Goal: Answer question/provide support: Share knowledge or assist other users

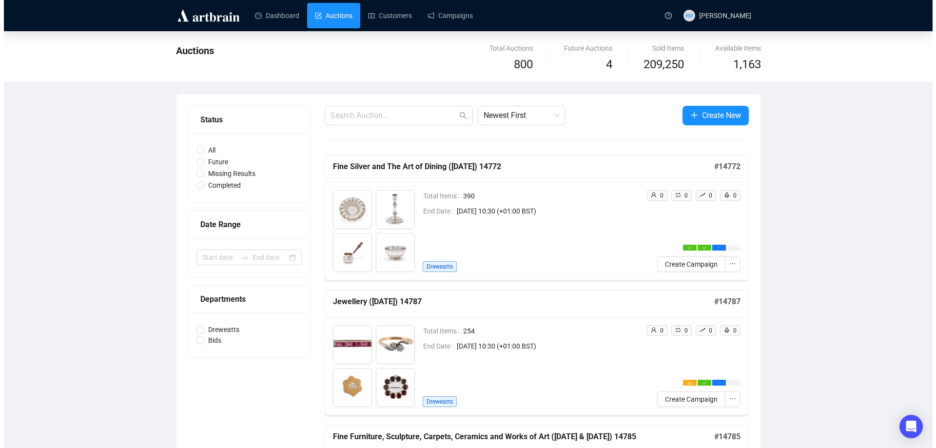
scroll to position [44, 0]
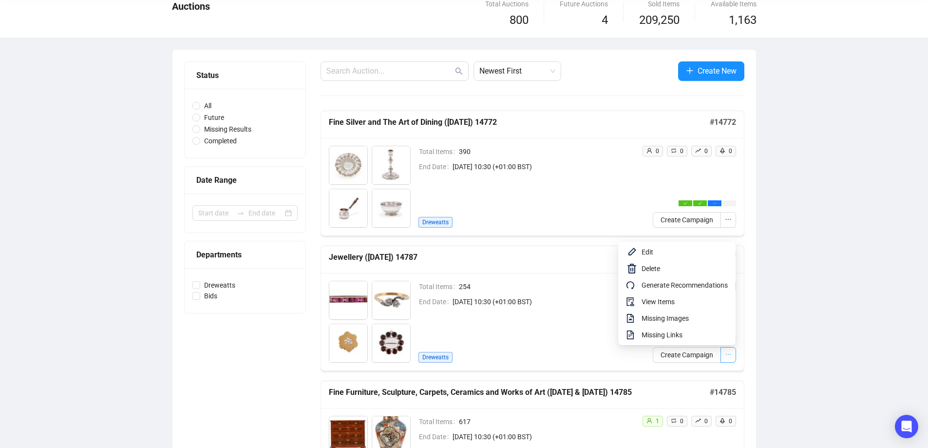
click at [726, 352] on icon "ellipsis" at bounding box center [728, 354] width 7 height 7
click at [669, 303] on span "View Items" at bounding box center [685, 301] width 86 height 11
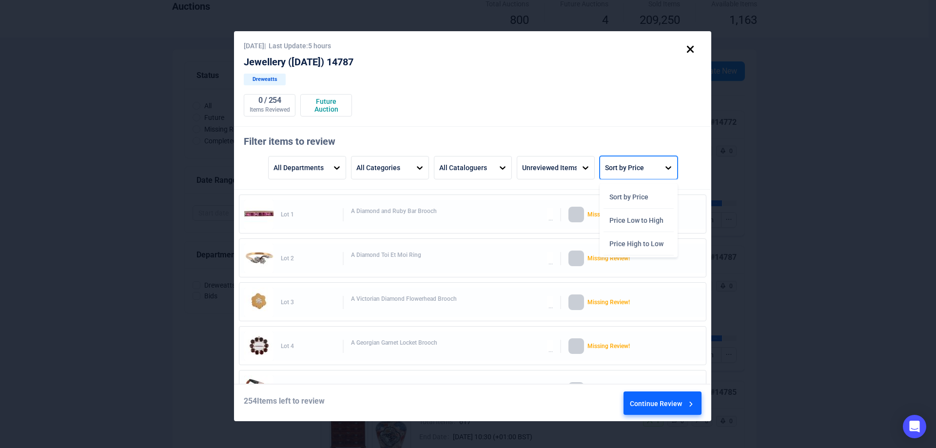
click at [635, 169] on div "Sort by Price" at bounding box center [624, 167] width 39 height 17
drag, startPoint x: 655, startPoint y: 241, endPoint x: 665, endPoint y: 238, distance: 10.3
click at [655, 242] on div "Price High to Low" at bounding box center [638, 243] width 70 height 23
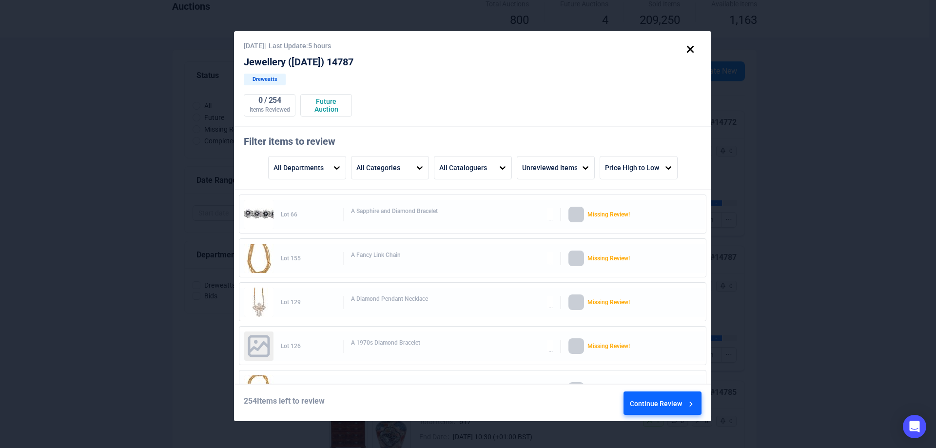
click at [665, 394] on div "Continue Review" at bounding box center [663, 405] width 66 height 26
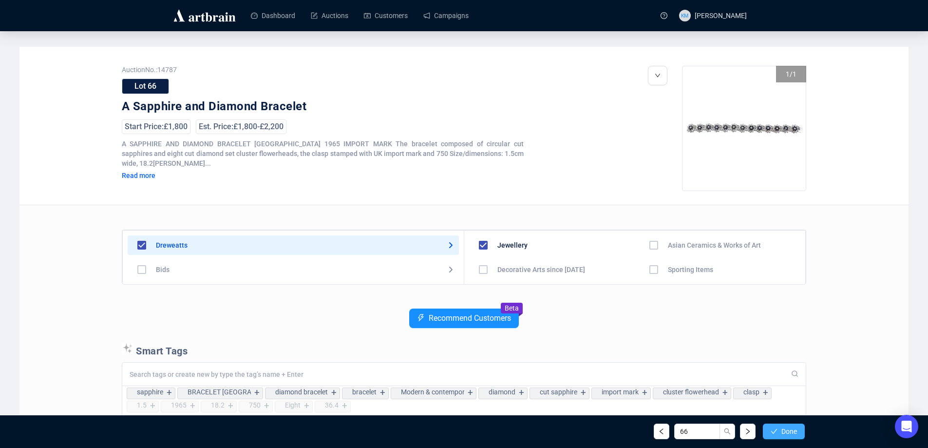
click at [786, 430] on span "Done" at bounding box center [790, 431] width 16 height 8
click at [790, 431] on span "Done" at bounding box center [790, 431] width 16 height 8
click at [793, 434] on span "Done" at bounding box center [790, 431] width 16 height 8
click at [751, 431] on button "button" at bounding box center [748, 432] width 16 height 16
click at [780, 429] on button "Done" at bounding box center [784, 432] width 42 height 16
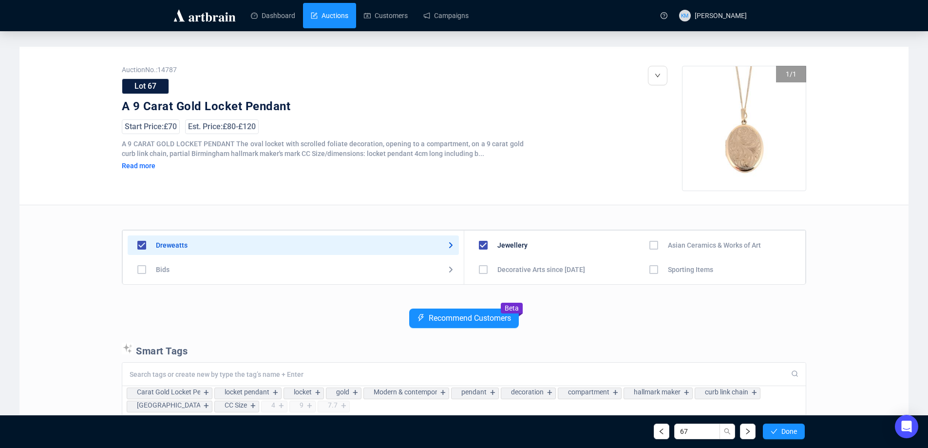
click at [334, 22] on link "Auctions" at bounding box center [330, 15] width 38 height 25
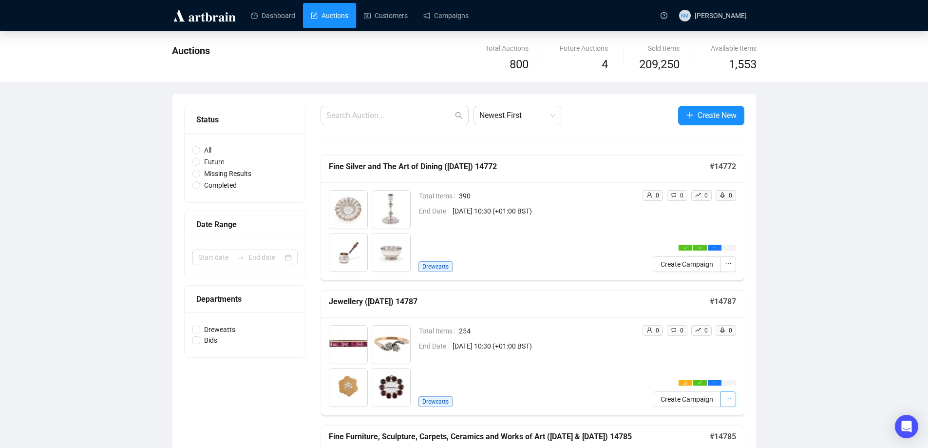
click at [730, 401] on icon "ellipsis" at bounding box center [728, 398] width 7 height 7
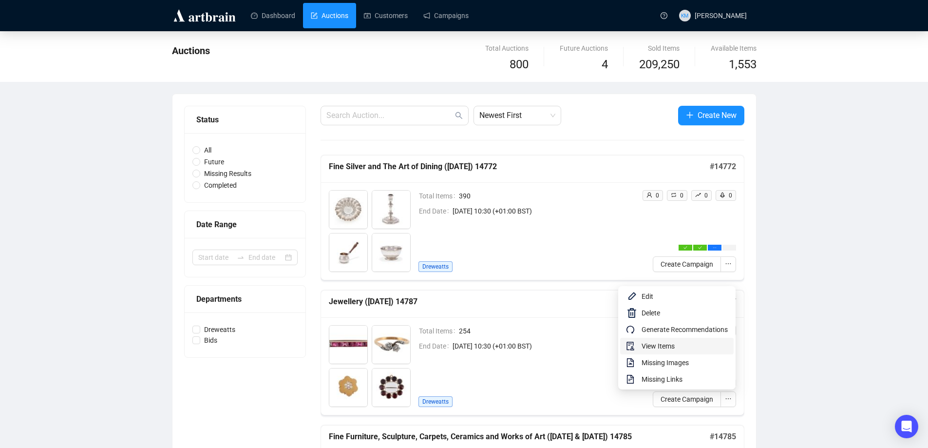
click at [667, 350] on span "View Items" at bounding box center [685, 346] width 86 height 11
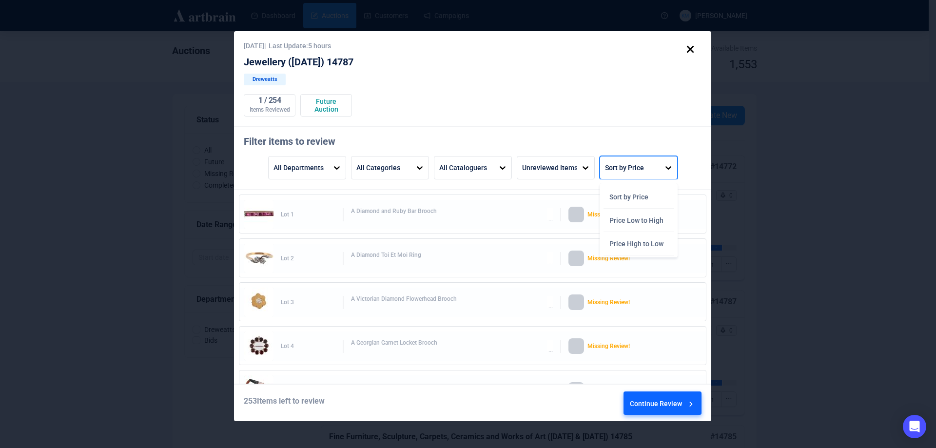
click at [624, 170] on div "Sort by Price" at bounding box center [624, 167] width 39 height 17
click at [636, 236] on div "Price High to Low" at bounding box center [638, 243] width 70 height 23
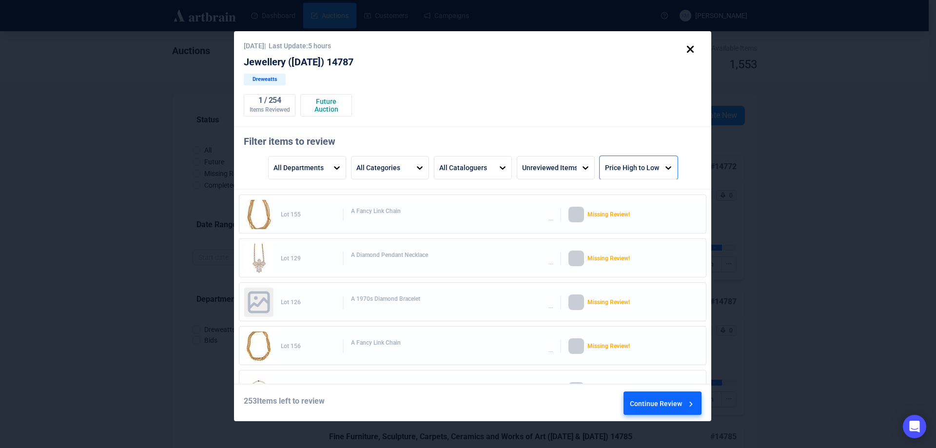
click at [669, 398] on div "Continue Review" at bounding box center [663, 405] width 66 height 26
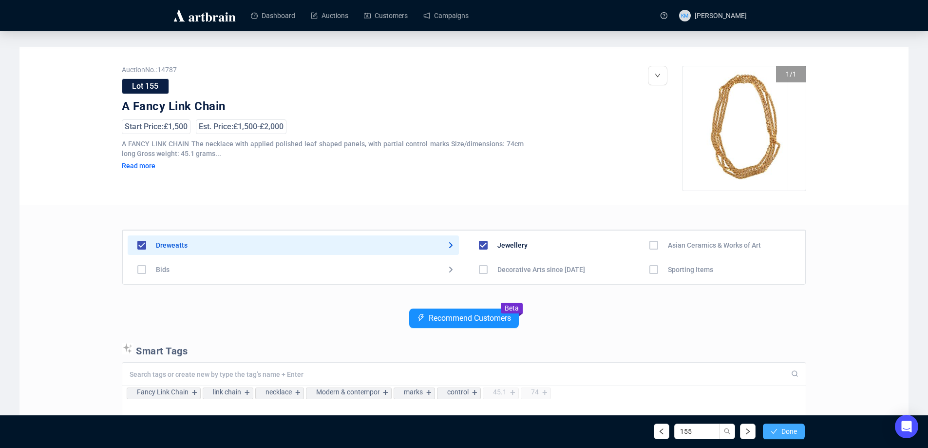
click at [796, 427] on span "Done" at bounding box center [790, 431] width 16 height 8
click at [787, 428] on span "Done" at bounding box center [790, 431] width 16 height 8
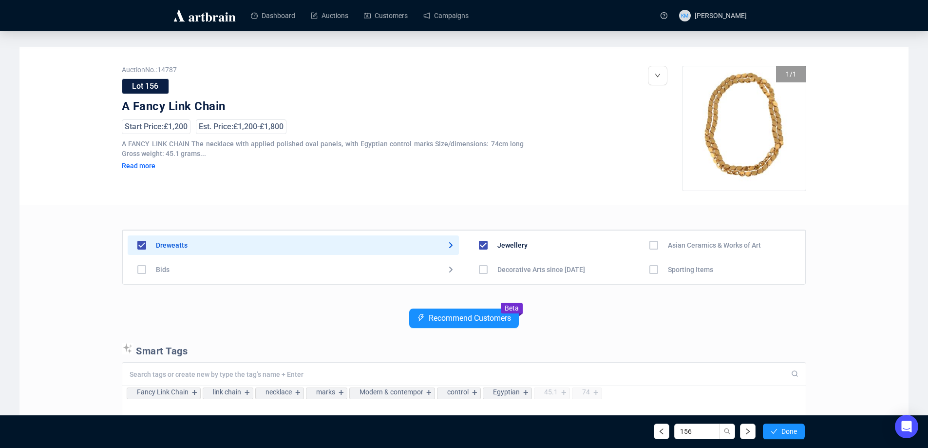
click at [787, 428] on span "Done" at bounding box center [790, 431] width 16 height 8
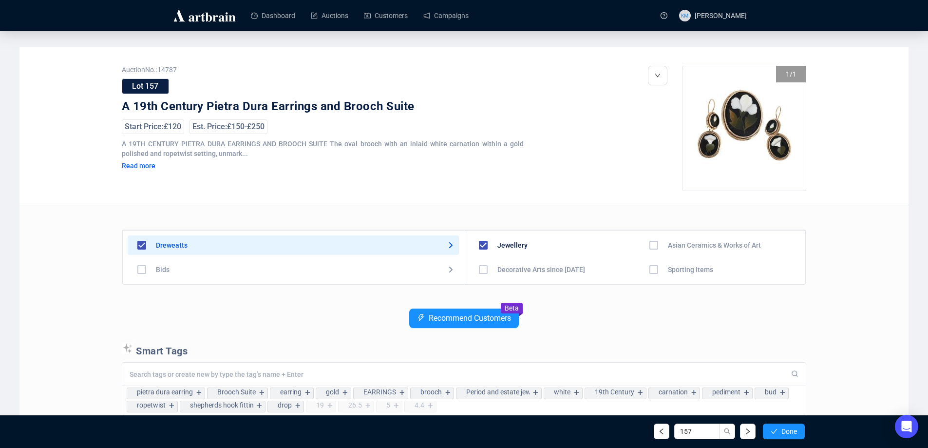
click at [787, 428] on span "Done" at bounding box center [790, 431] width 16 height 8
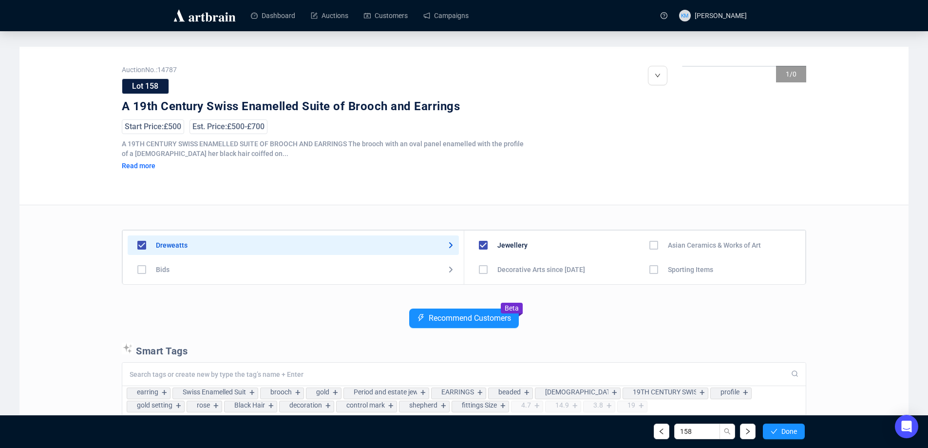
click at [787, 428] on span "Done" at bounding box center [790, 431] width 16 height 8
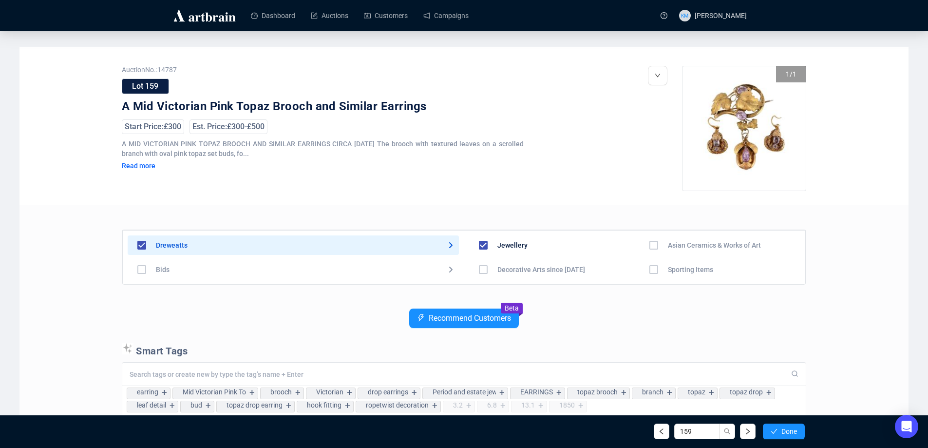
click at [787, 428] on span "Done" at bounding box center [790, 431] width 16 height 8
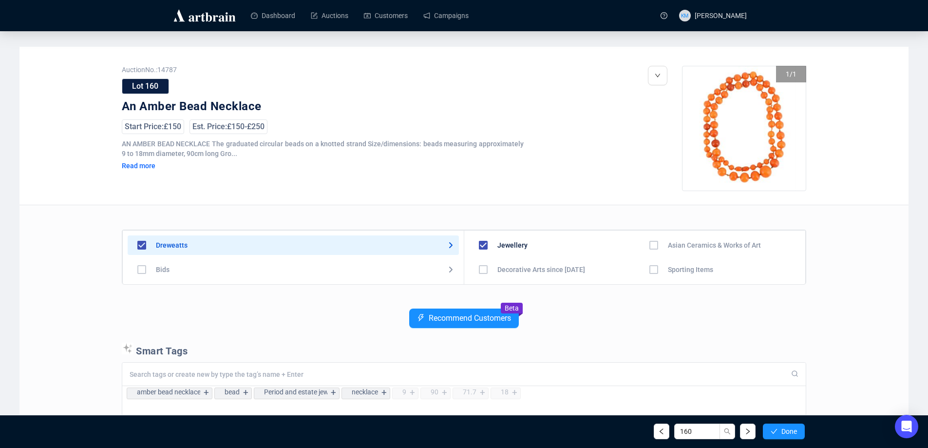
click at [787, 428] on span "Done" at bounding box center [790, 431] width 16 height 8
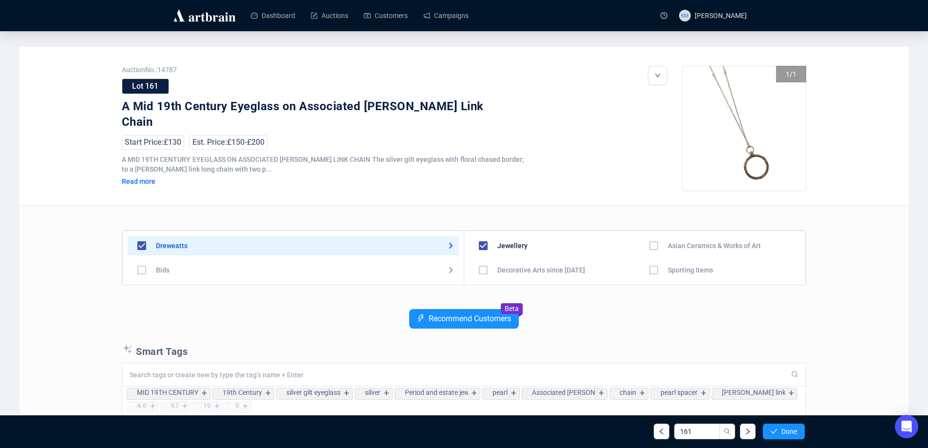
click at [787, 428] on span "Done" at bounding box center [790, 431] width 16 height 8
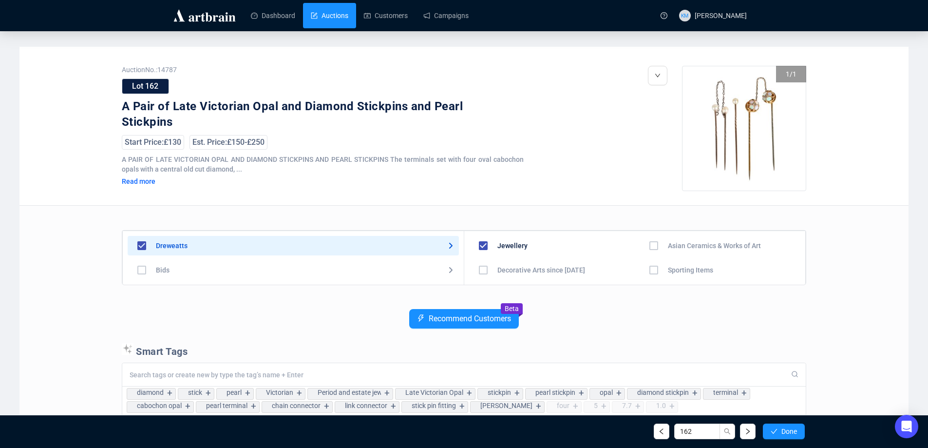
click at [311, 17] on link "Auctions" at bounding box center [330, 15] width 38 height 25
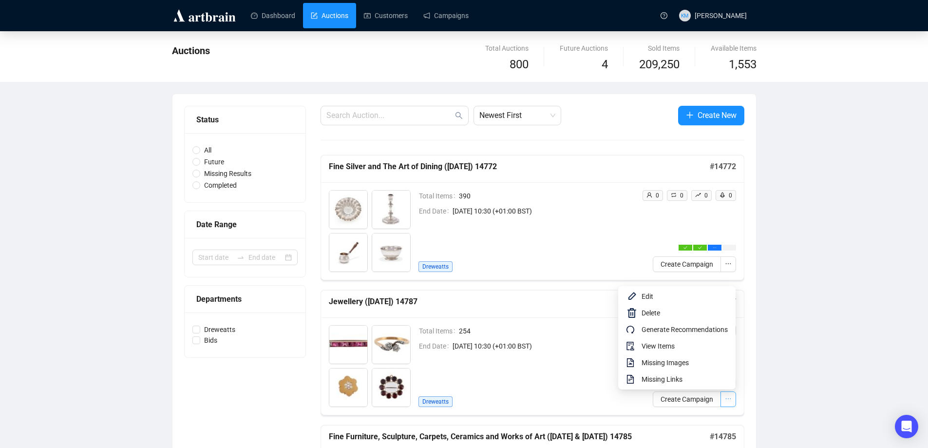
click at [734, 396] on button "button" at bounding box center [729, 399] width 16 height 16
click at [667, 346] on span "View Items" at bounding box center [685, 346] width 86 height 11
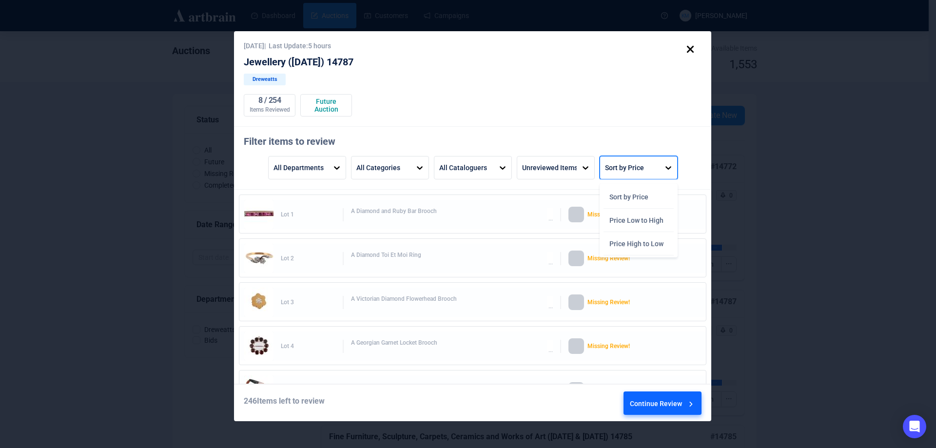
click at [662, 158] on div at bounding box center [668, 167] width 18 height 22
click at [647, 245] on div "Price High to Low" at bounding box center [638, 243] width 70 height 23
click at [680, 404] on div "Continue Review" at bounding box center [663, 405] width 66 height 26
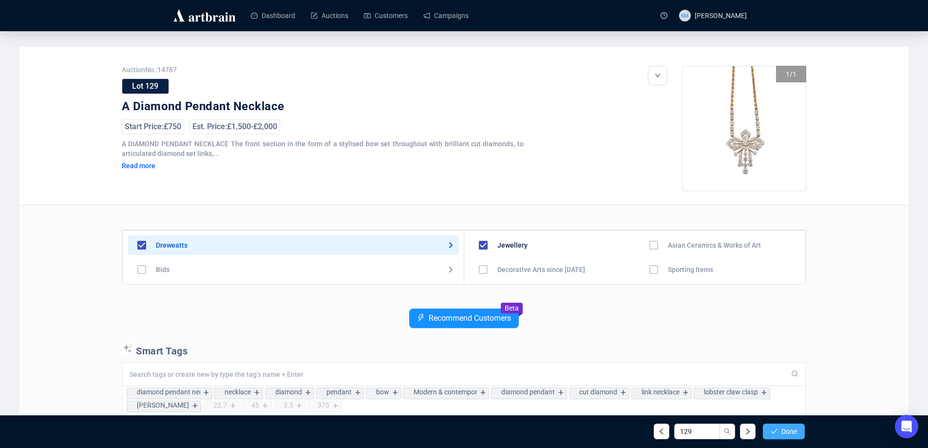
click at [780, 433] on button "Done" at bounding box center [784, 432] width 42 height 16
click at [798, 435] on button "Done" at bounding box center [784, 432] width 42 height 16
click at [789, 430] on span "Done" at bounding box center [790, 431] width 16 height 8
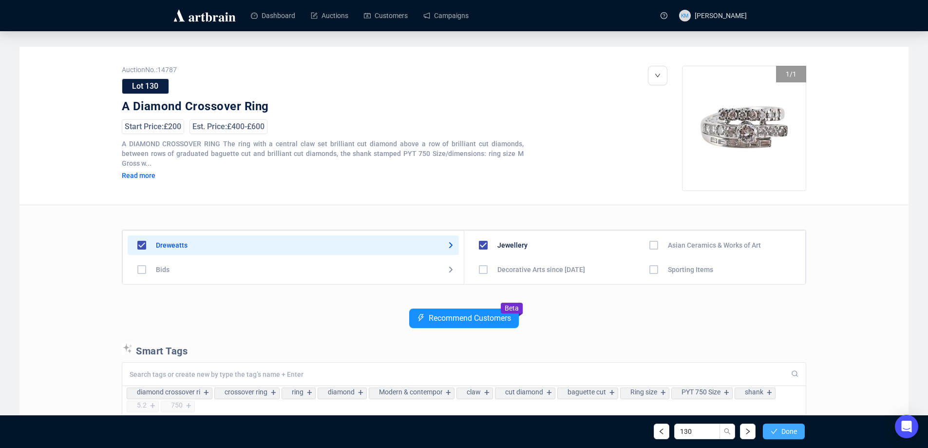
click at [788, 430] on span "Done" at bounding box center [790, 431] width 16 height 8
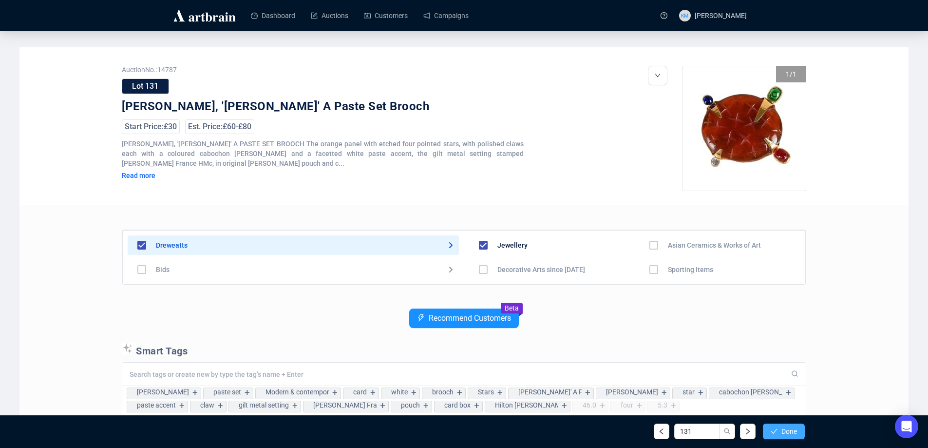
click at [789, 431] on span "Done" at bounding box center [790, 431] width 16 height 8
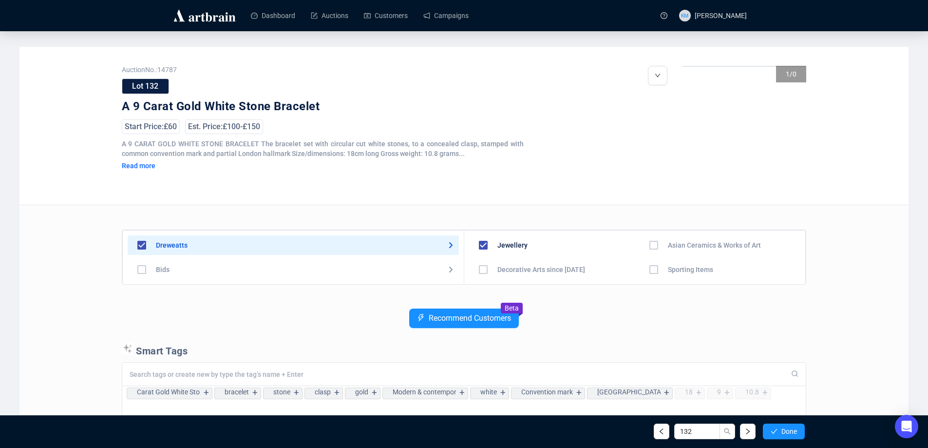
click at [789, 431] on span "Done" at bounding box center [790, 431] width 16 height 8
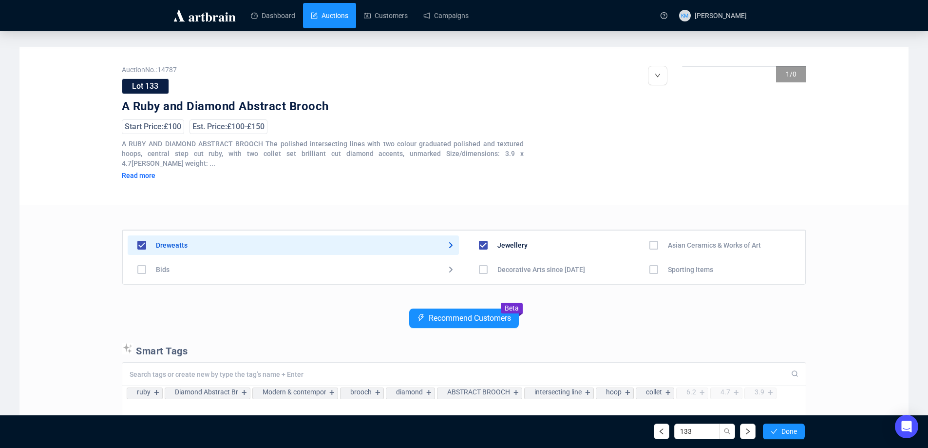
click at [327, 11] on link "Auctions" at bounding box center [330, 15] width 38 height 25
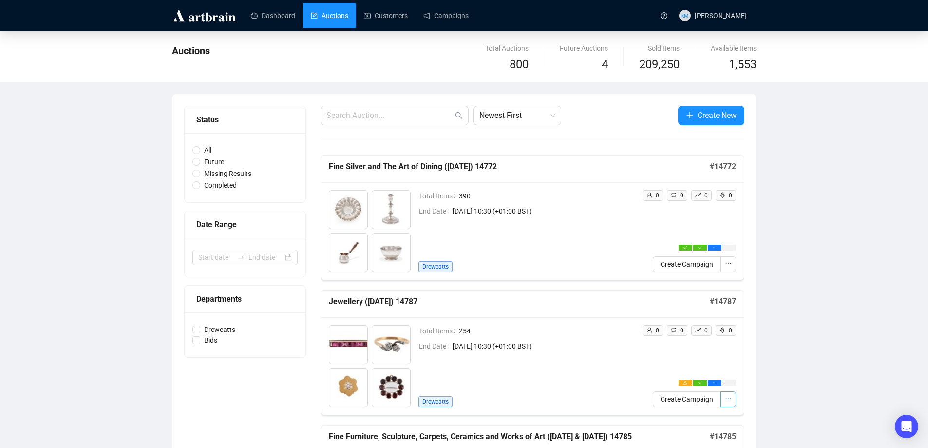
click at [727, 394] on span "button" at bounding box center [728, 399] width 7 height 11
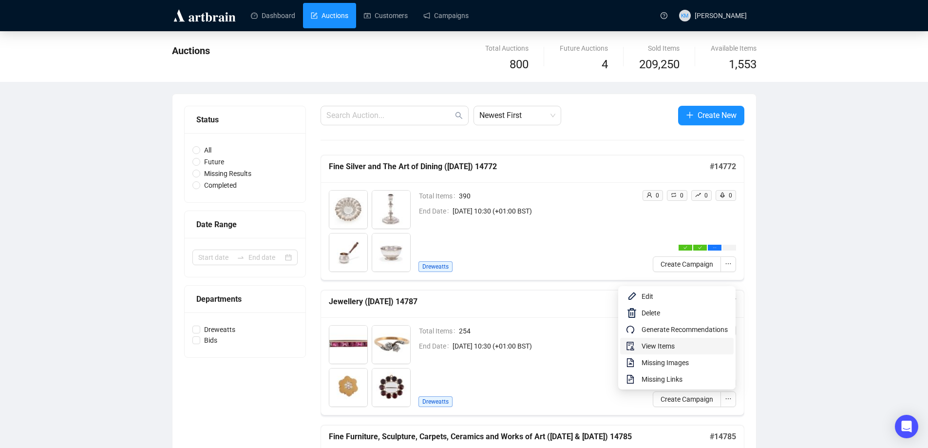
click at [676, 347] on span "View Items" at bounding box center [685, 346] width 86 height 11
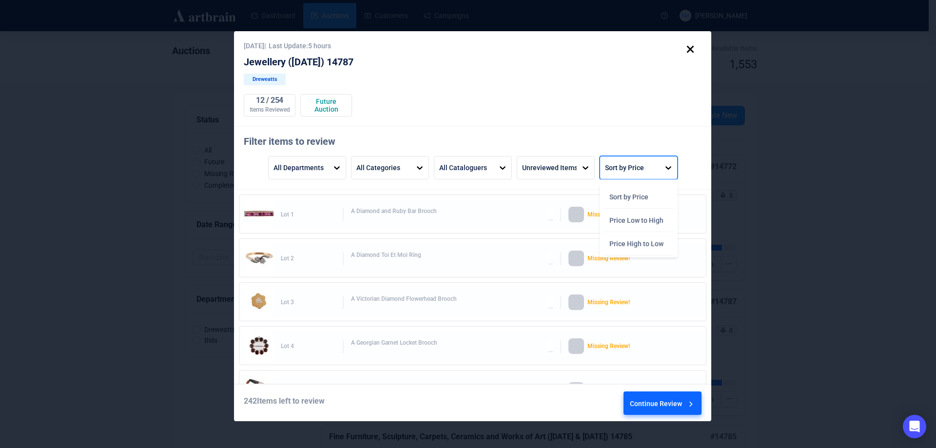
click at [653, 169] on div "Sort by Price" at bounding box center [629, 167] width 59 height 22
click at [640, 242] on div "Price High to Low" at bounding box center [638, 243] width 70 height 23
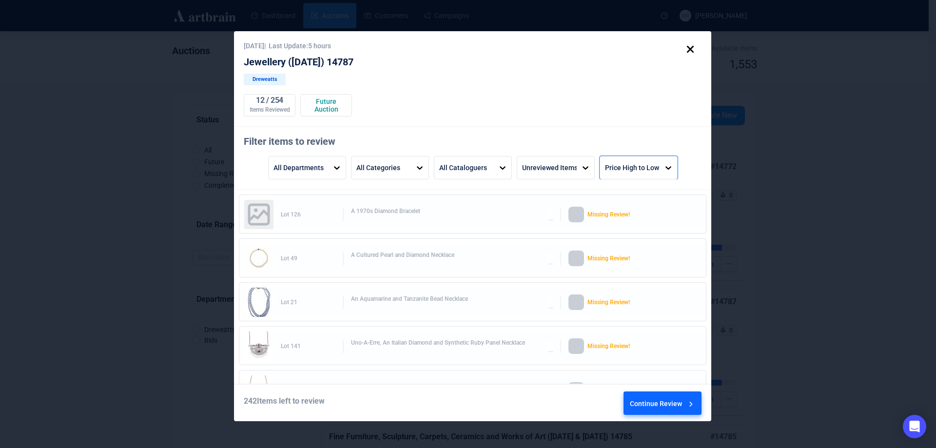
click at [664, 398] on div "Continue Review" at bounding box center [663, 405] width 66 height 26
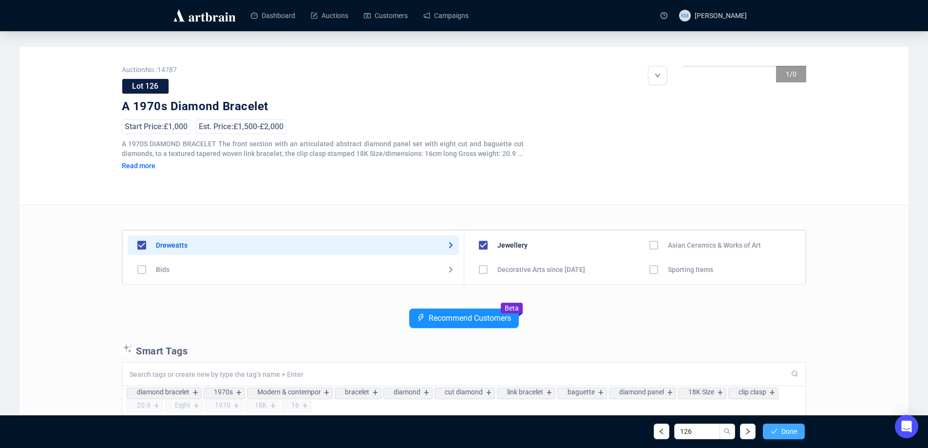
click at [783, 426] on button "Done" at bounding box center [784, 432] width 42 height 16
click at [779, 427] on button "Done" at bounding box center [784, 432] width 42 height 16
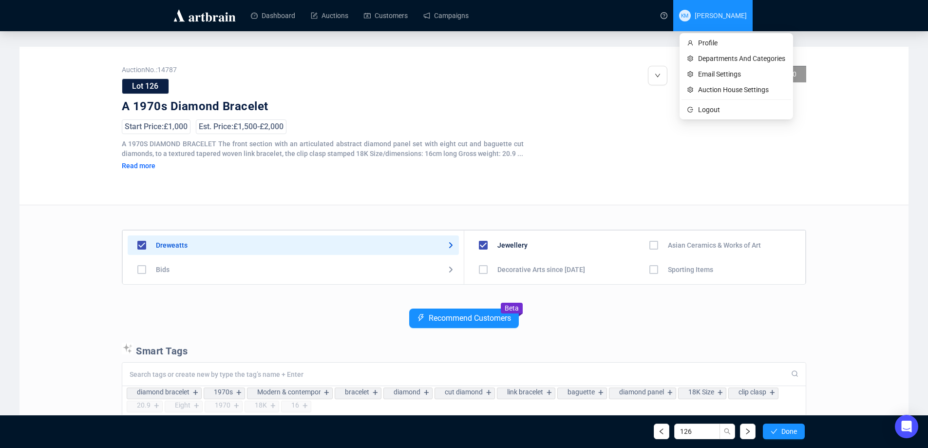
click at [715, 12] on span "[PERSON_NAME]" at bounding box center [721, 16] width 52 height 8
click at [702, 109] on span "Logout" at bounding box center [741, 109] width 87 height 11
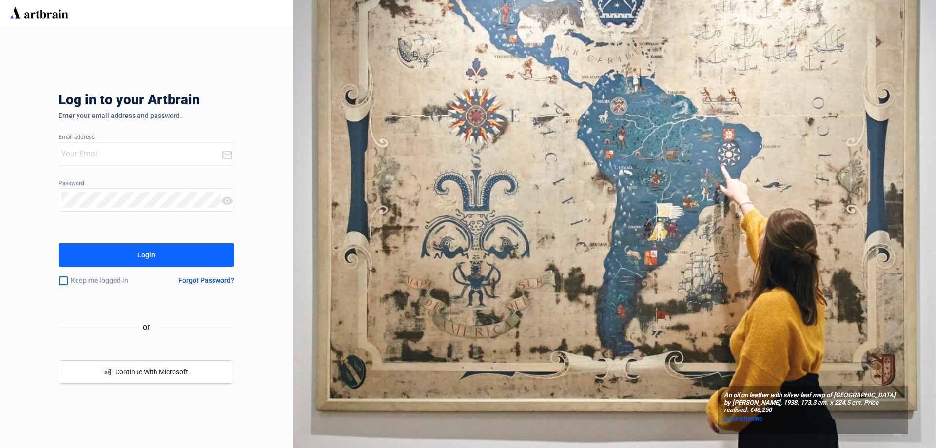
type input "kmitcham@dreweatts.com"
